Goal: Task Accomplishment & Management: Manage account settings

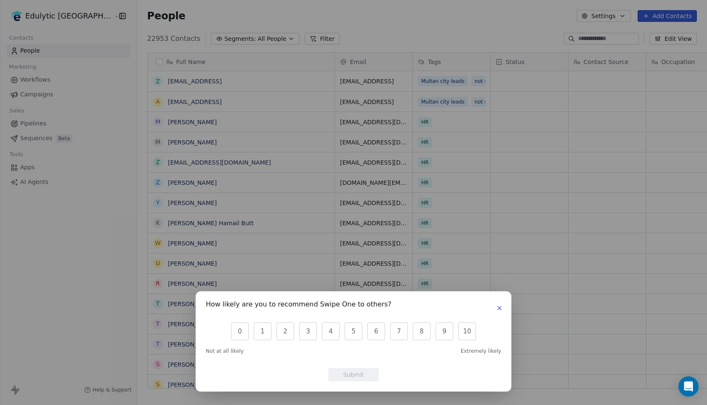
scroll to position [356, 593]
click at [501, 310] on icon "button" at bounding box center [499, 308] width 7 height 7
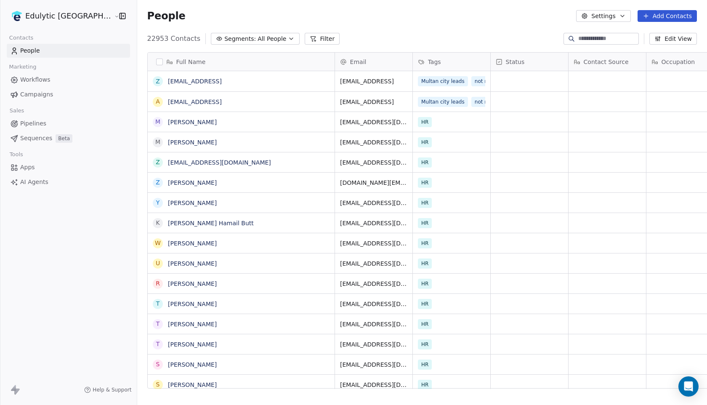
click at [66, 15] on html "Edulytic UK Contacts People Marketing Workflows Campaigns Sales Pipelines Seque…" at bounding box center [353, 202] width 707 height 405
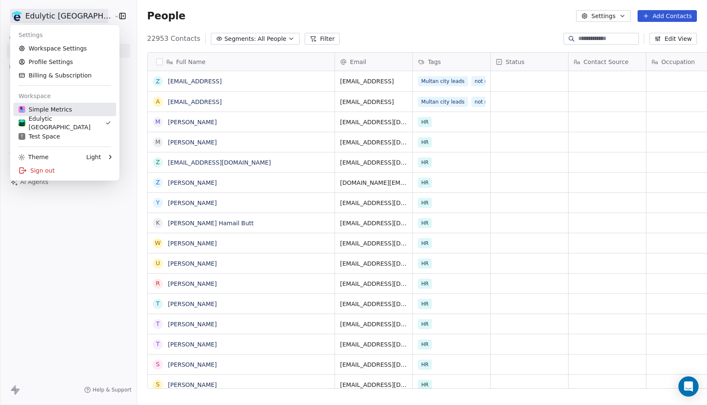
click at [55, 111] on div "Simple Metrics" at bounding box center [45, 109] width 53 height 8
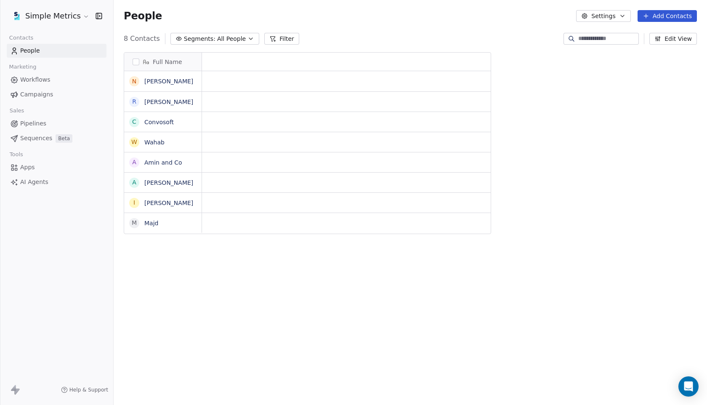
scroll to position [356, 593]
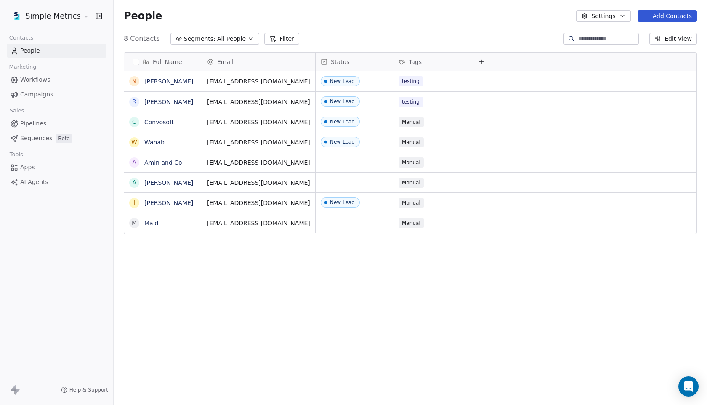
click at [74, 17] on html "Simple Metrics Contacts People Marketing Workflows Campaigns Sales Pipelines Se…" at bounding box center [353, 202] width 707 height 405
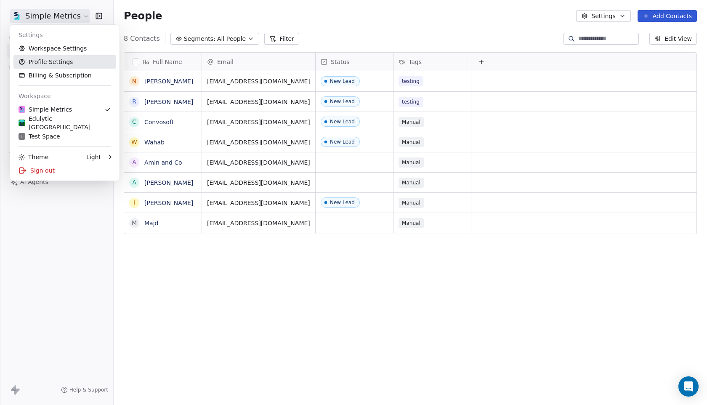
click at [67, 61] on link "Profile Settings" at bounding box center [64, 61] width 103 height 13
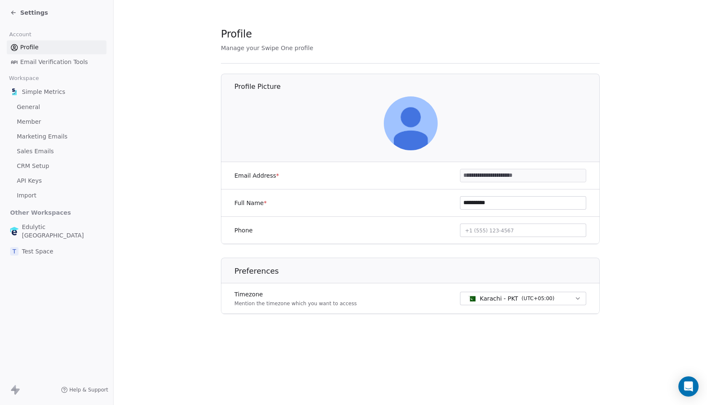
click at [31, 136] on span "Marketing Emails" at bounding box center [42, 136] width 50 height 9
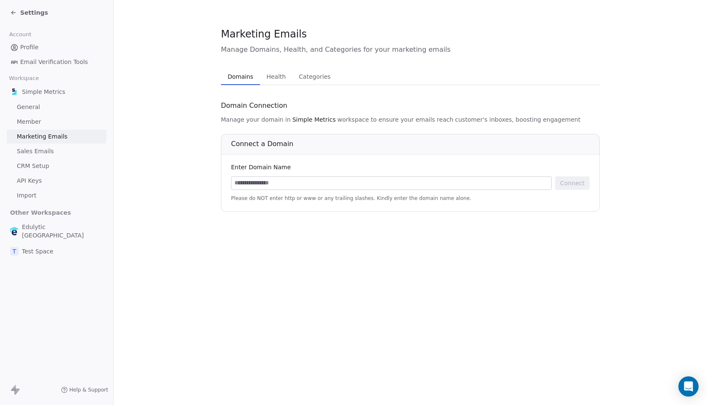
click at [317, 177] on input at bounding box center [391, 183] width 320 height 13
click at [272, 73] on span "Health" at bounding box center [276, 77] width 26 height 12
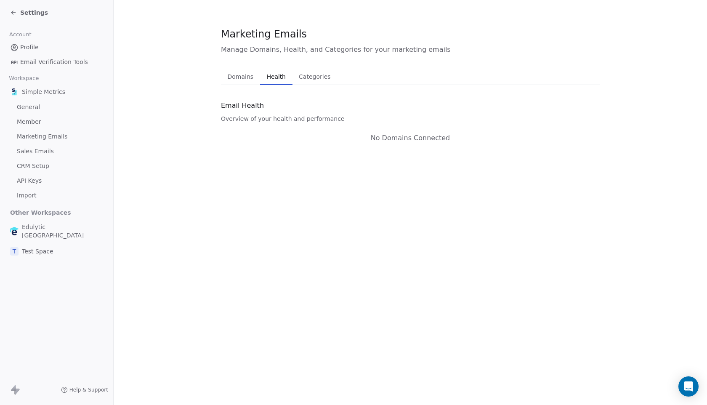
click at [243, 73] on span "Domains" at bounding box center [240, 77] width 33 height 12
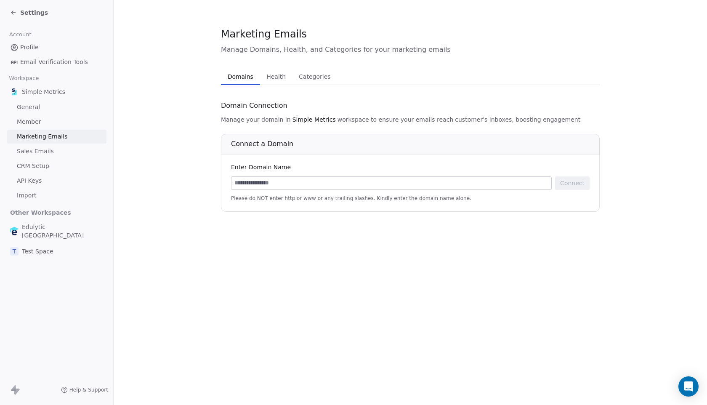
click at [297, 78] on span "Categories" at bounding box center [314, 77] width 38 height 12
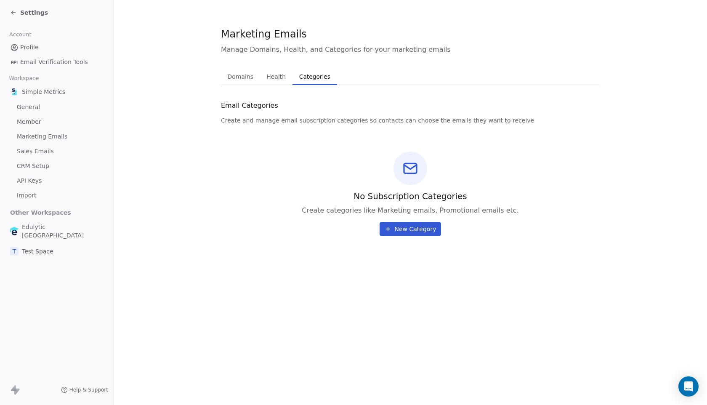
click at [243, 77] on span "Domains" at bounding box center [240, 77] width 33 height 12
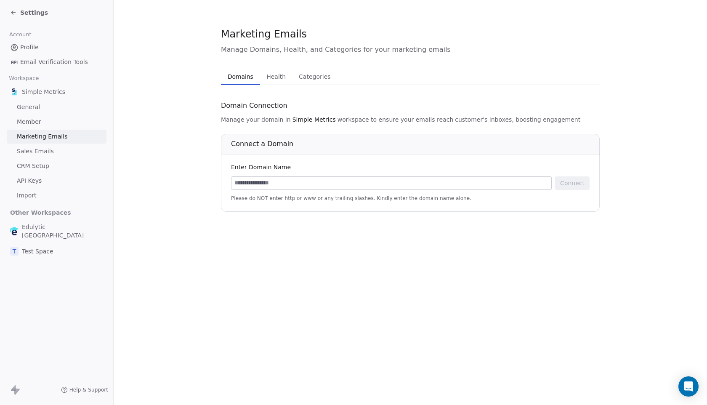
click at [277, 182] on input at bounding box center [391, 183] width 320 height 13
click at [255, 182] on input "**********" at bounding box center [391, 183] width 320 height 13
type input "**********"
click at [302, 168] on div "Enter Domain Name" at bounding box center [410, 167] width 358 height 8
click at [560, 181] on button "Connect" at bounding box center [572, 182] width 34 height 13
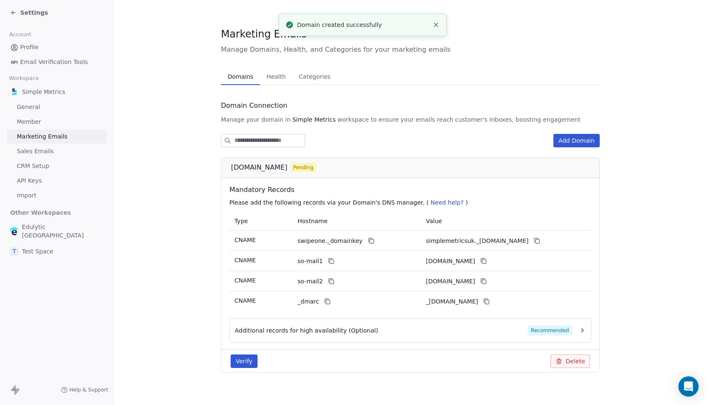
scroll to position [8, 0]
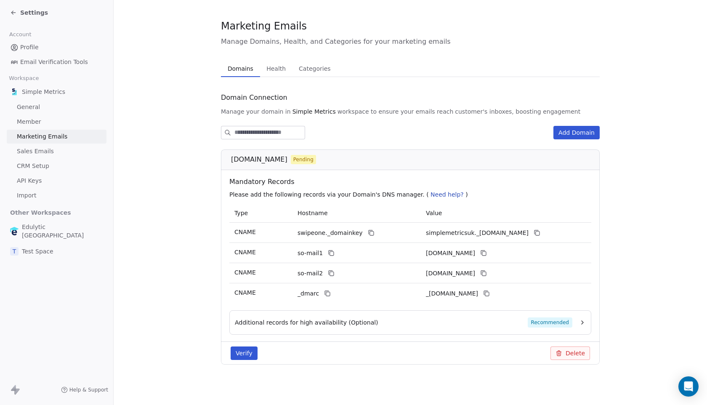
click at [582, 322] on icon "button" at bounding box center [582, 322] width 7 height 7
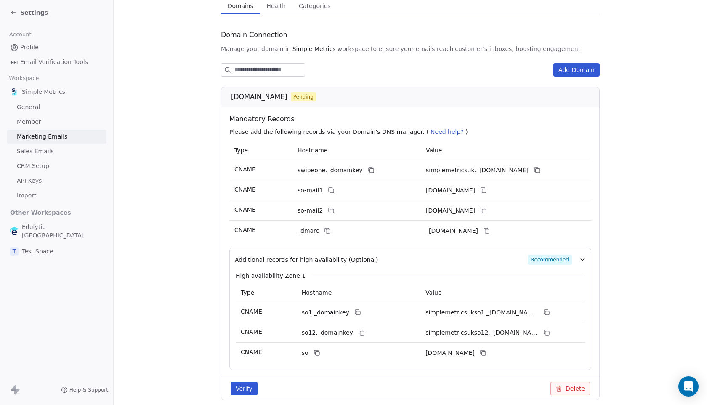
scroll to position [69, 0]
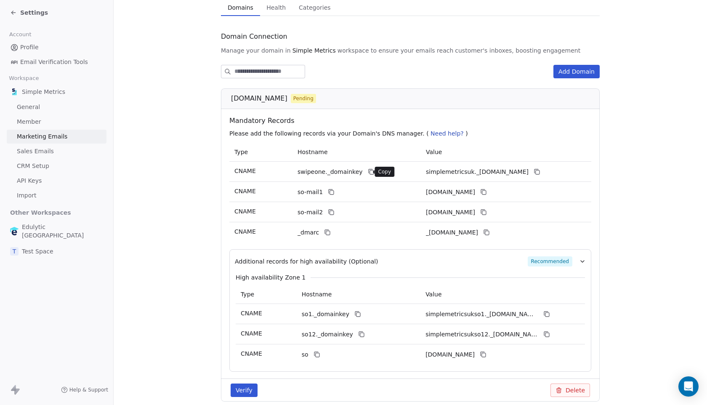
click at [368, 174] on icon at bounding box center [371, 171] width 7 height 7
click at [539, 173] on icon at bounding box center [538, 172] width 4 height 4
click at [326, 196] on button at bounding box center [331, 192] width 10 height 10
click at [487, 191] on icon at bounding box center [483, 191] width 7 height 7
click at [332, 212] on icon at bounding box center [332, 213] width 4 height 4
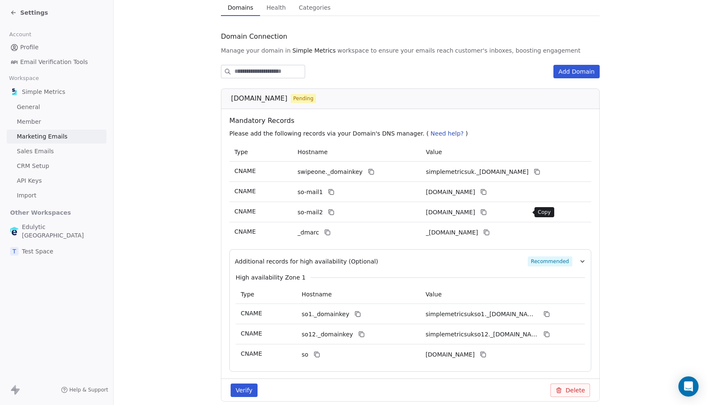
click at [487, 209] on icon at bounding box center [483, 212] width 7 height 7
click at [326, 233] on icon at bounding box center [328, 233] width 4 height 4
click at [490, 233] on icon at bounding box center [486, 232] width 7 height 7
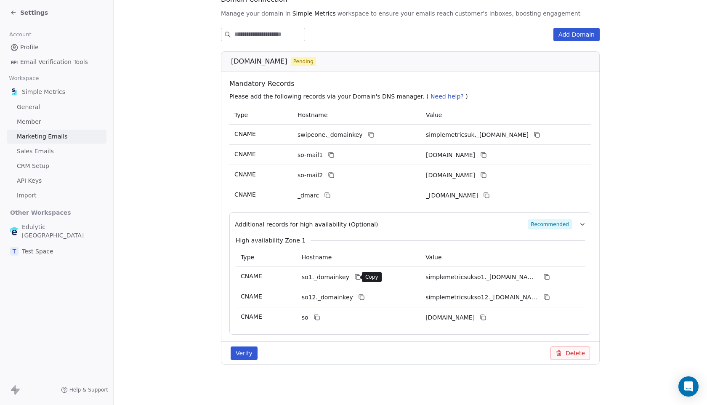
click at [354, 276] on icon at bounding box center [357, 276] width 7 height 7
click at [549, 276] on icon at bounding box center [546, 276] width 7 height 7
click at [358, 297] on icon at bounding box center [361, 297] width 7 height 7
click at [550, 295] on button at bounding box center [546, 297] width 10 height 10
click at [316, 314] on icon at bounding box center [316, 317] width 7 height 7
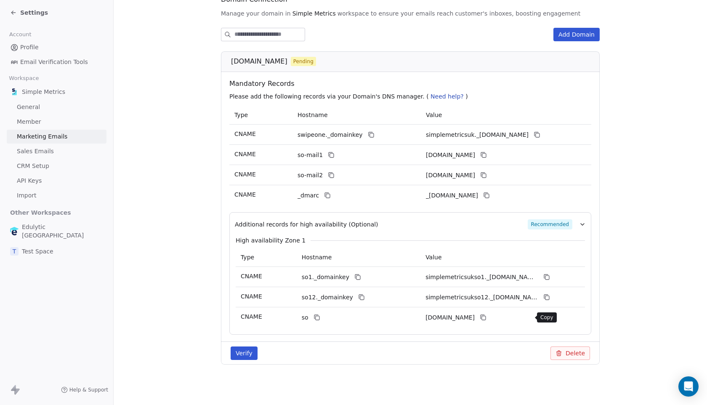
click at [488, 318] on button at bounding box center [483, 317] width 10 height 10
click at [251, 356] on button "Verify" at bounding box center [244, 352] width 27 height 13
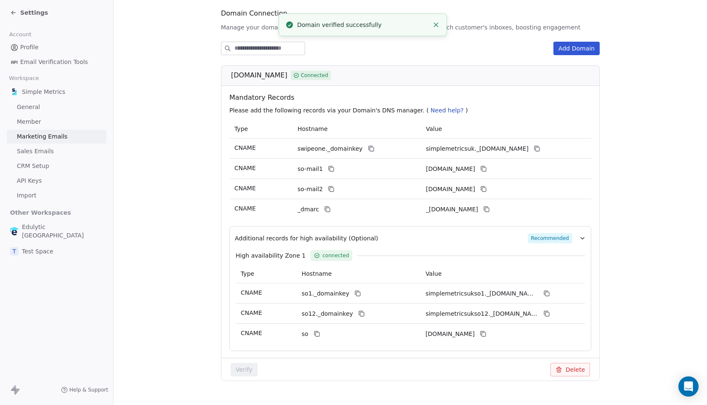
scroll to position [109, 0]
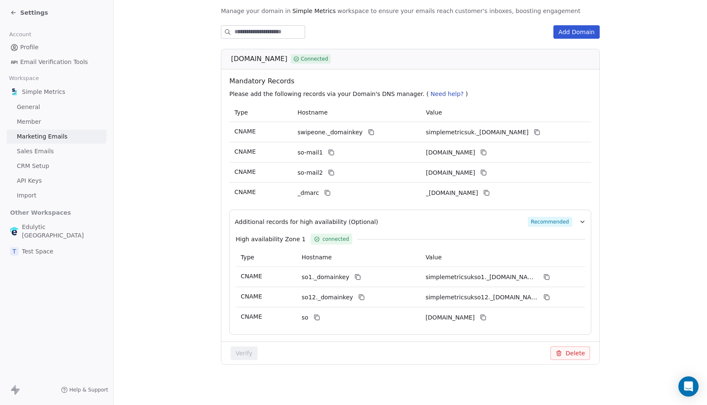
click at [583, 220] on icon "button" at bounding box center [582, 221] width 7 height 7
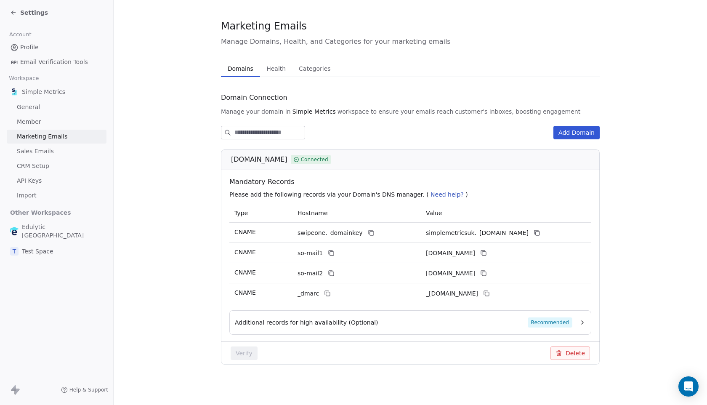
scroll to position [0, 0]
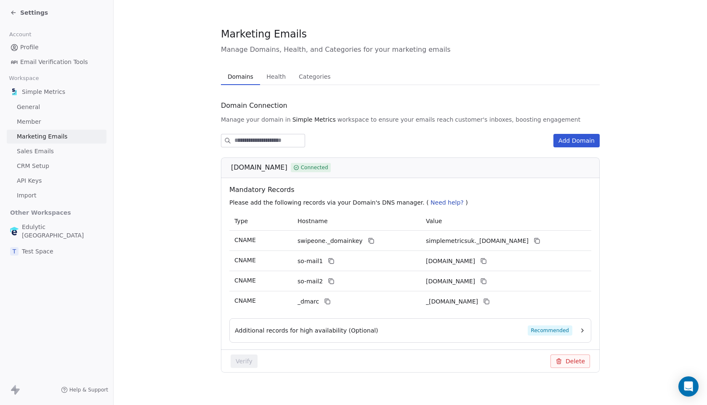
click at [317, 75] on span "Categories" at bounding box center [314, 77] width 38 height 12
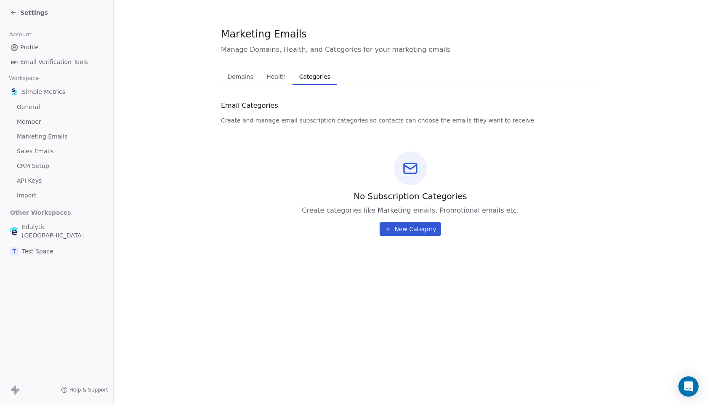
click at [281, 76] on span "Health" at bounding box center [276, 77] width 26 height 12
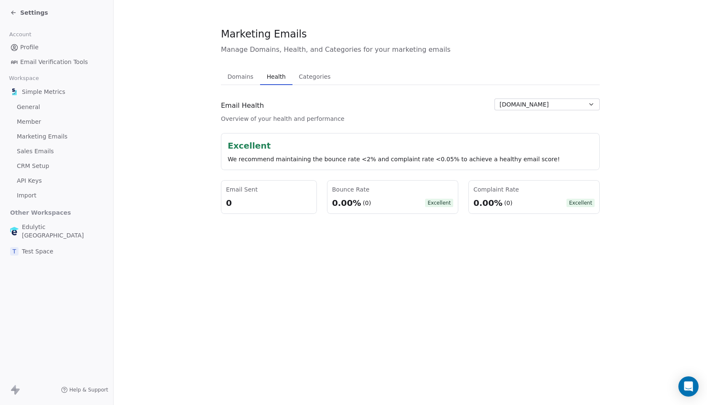
click at [232, 77] on span "Domains" at bounding box center [240, 77] width 33 height 12
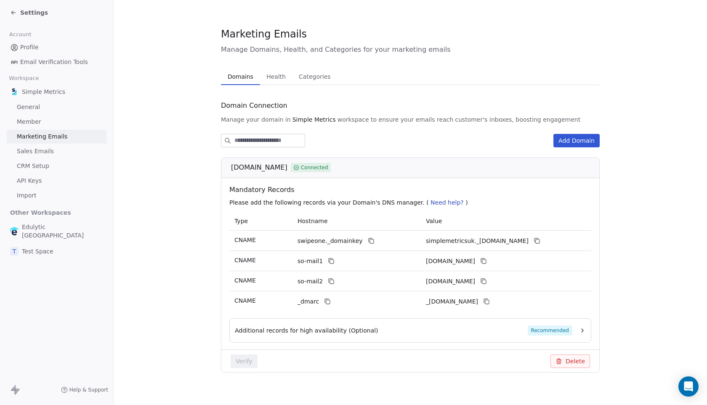
scroll to position [8, 0]
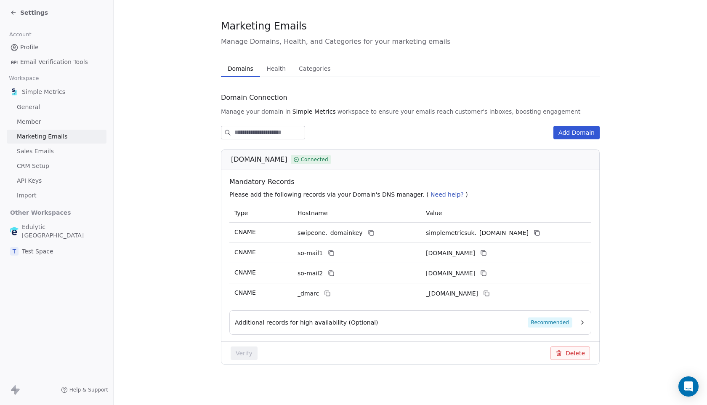
click at [375, 320] on div "Additional records for high availability (Optional) Recommended" at bounding box center [403, 322] width 337 height 10
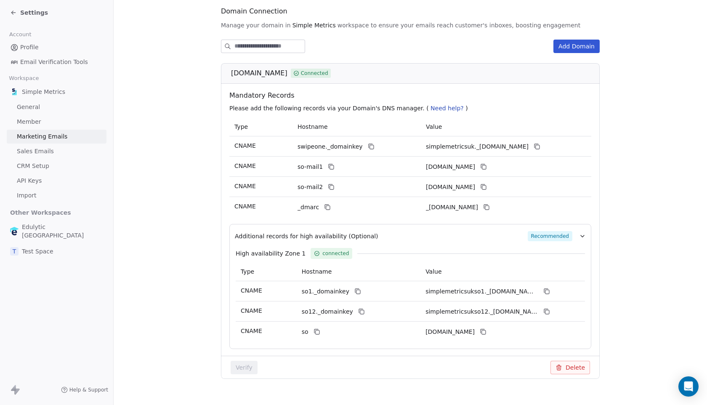
scroll to position [92, 0]
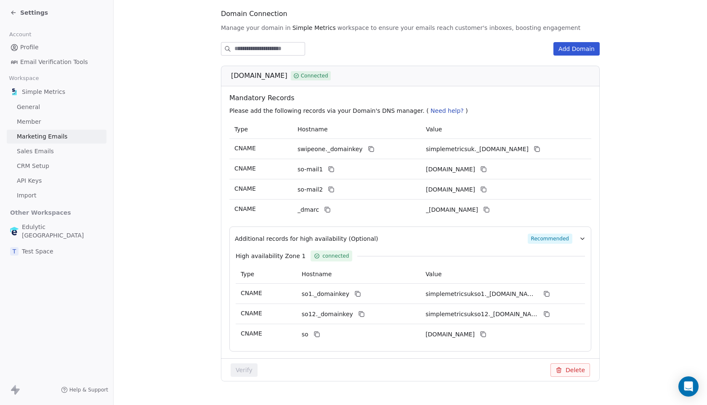
click at [390, 239] on div "Additional records for high availability (Optional) Recommended" at bounding box center [403, 238] width 337 height 10
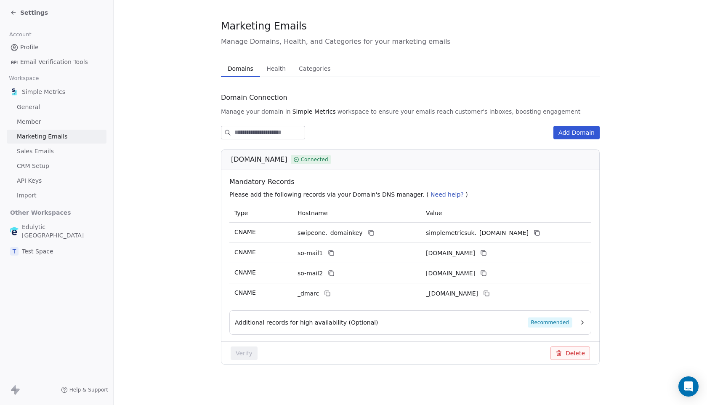
scroll to position [8, 0]
click at [27, 109] on span "General" at bounding box center [28, 107] width 23 height 9
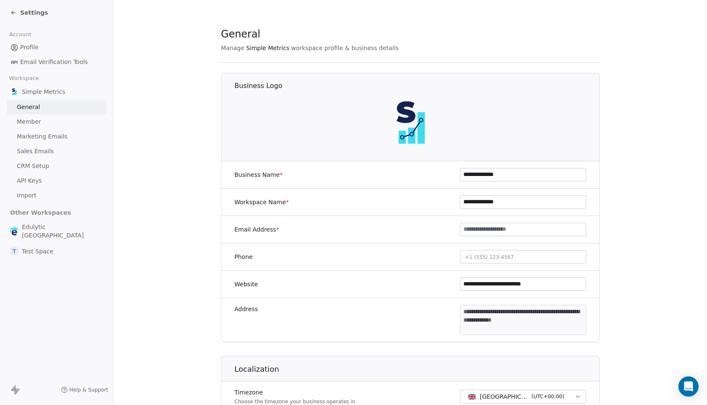
click at [404, 115] on img at bounding box center [411, 122] width 54 height 54
click at [15, 14] on icon at bounding box center [13, 12] width 7 height 7
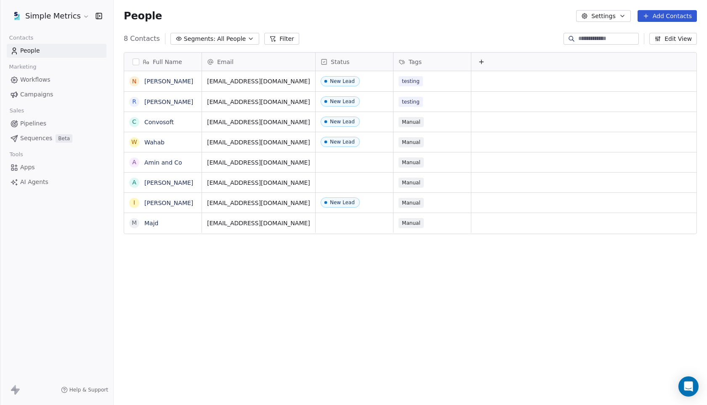
scroll to position [356, 593]
click at [65, 20] on html "Simple Metrics Contacts People Marketing Workflows Campaigns Sales Pipelines Se…" at bounding box center [353, 202] width 707 height 405
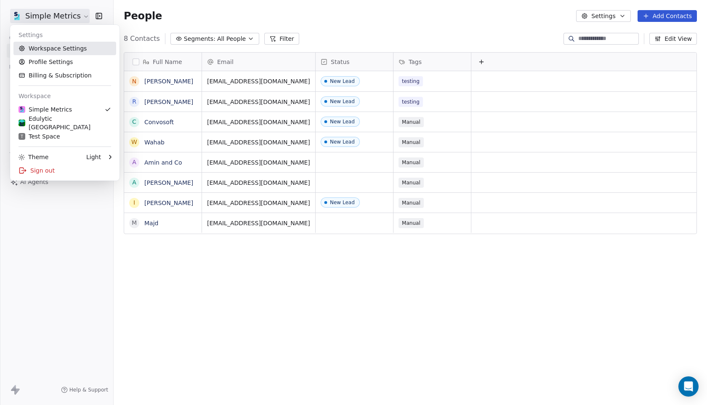
click at [61, 49] on link "Workspace Settings" at bounding box center [64, 48] width 103 height 13
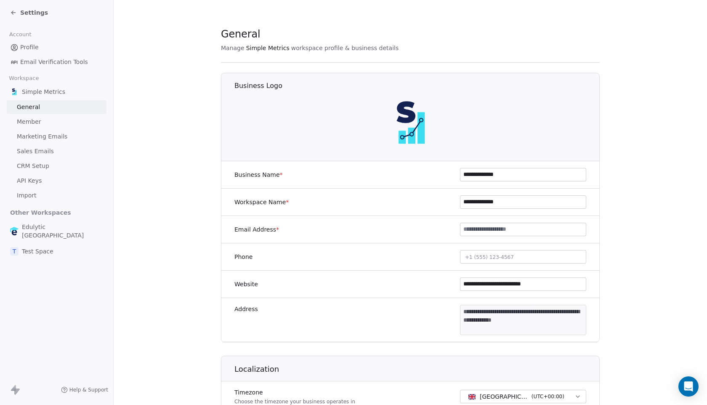
click at [17, 16] on div "Settings" at bounding box center [29, 12] width 38 height 8
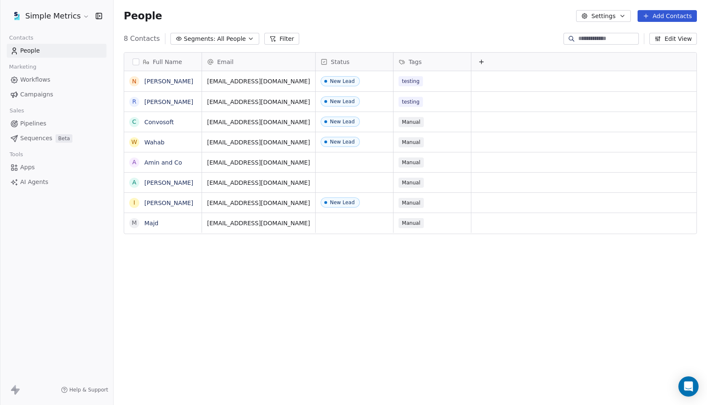
scroll to position [356, 593]
click at [97, 18] on icon "button" at bounding box center [99, 16] width 8 height 8
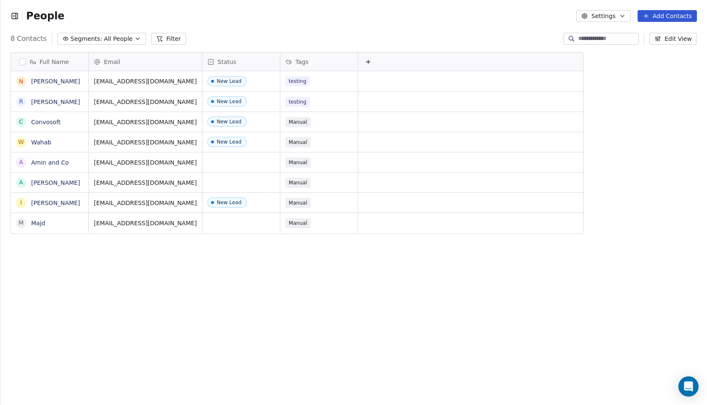
click at [16, 17] on icon "button" at bounding box center [15, 16] width 8 height 8
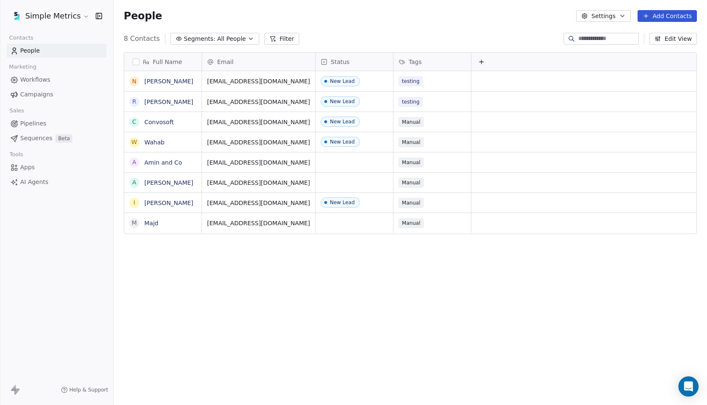
click at [141, 319] on div "Full Name N [PERSON_NAME] R [PERSON_NAME] C Convosoft W [PERSON_NAME] and Co A …" at bounding box center [410, 223] width 593 height 356
